Goal: Navigation & Orientation: Find specific page/section

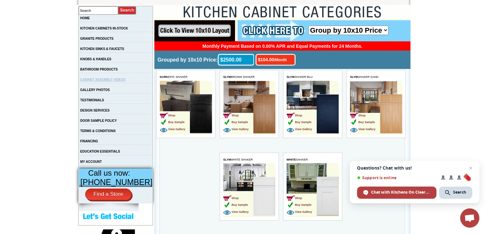
click at [109, 81] on link "CABINET ASSEMBLY VIDEOS" at bounding box center [102, 80] width 45 height 4
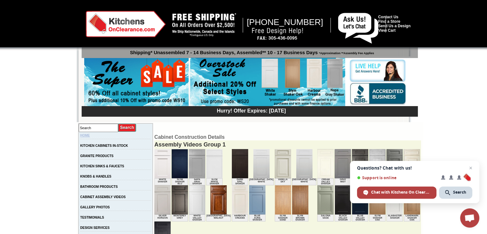
click at [90, 136] on link "HOME" at bounding box center [85, 136] width 10 height 4
